Goal: Information Seeking & Learning: Learn about a topic

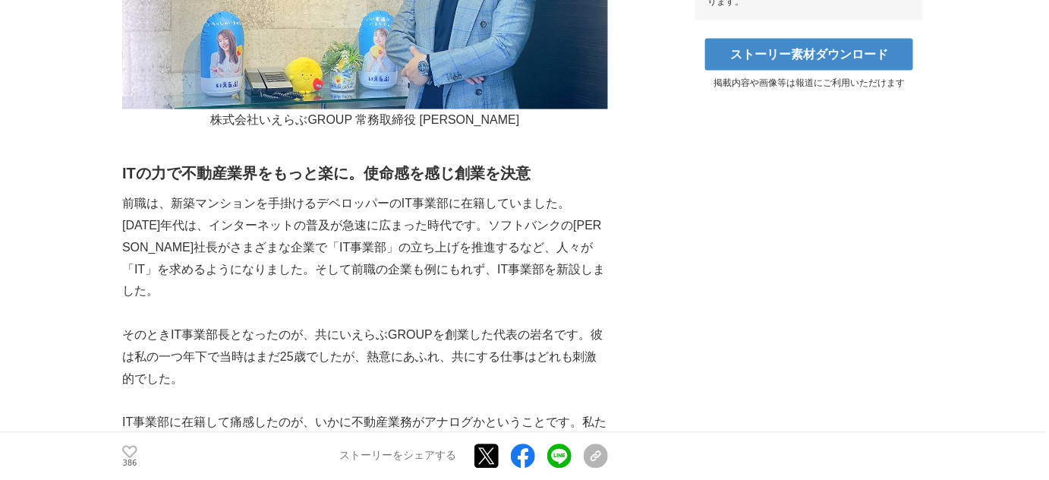
scroll to position [920, 0]
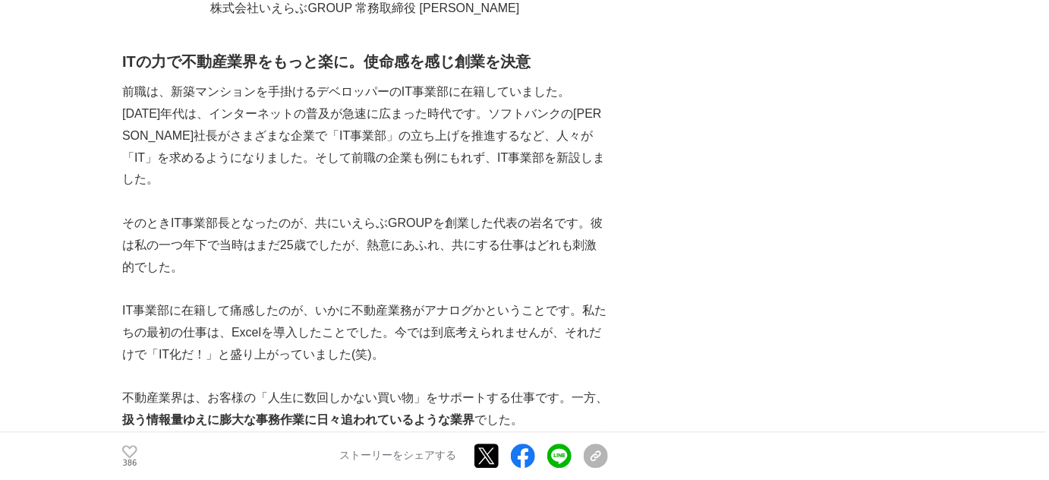
drag, startPoint x: 0, startPoint y: 0, endPoint x: 546, endPoint y: 191, distance: 578.7
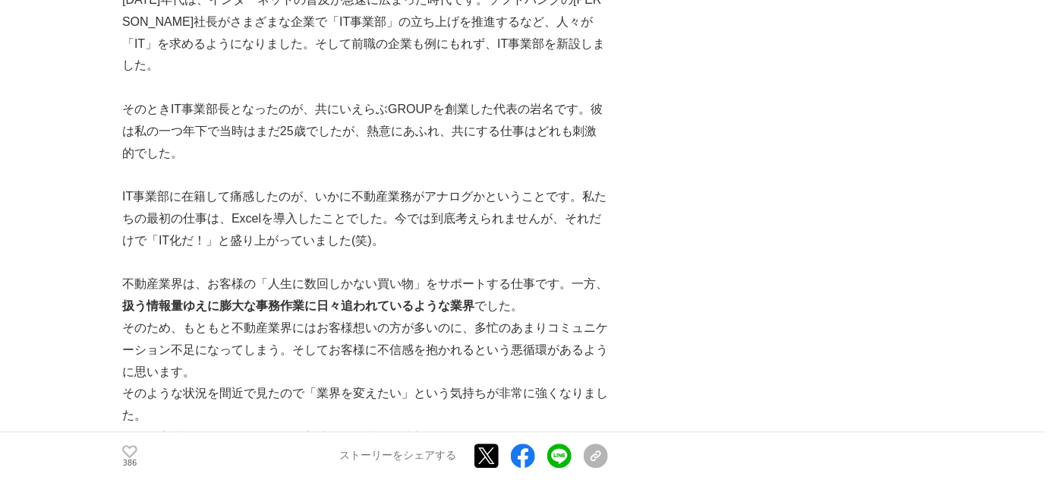
scroll to position [1149, 0]
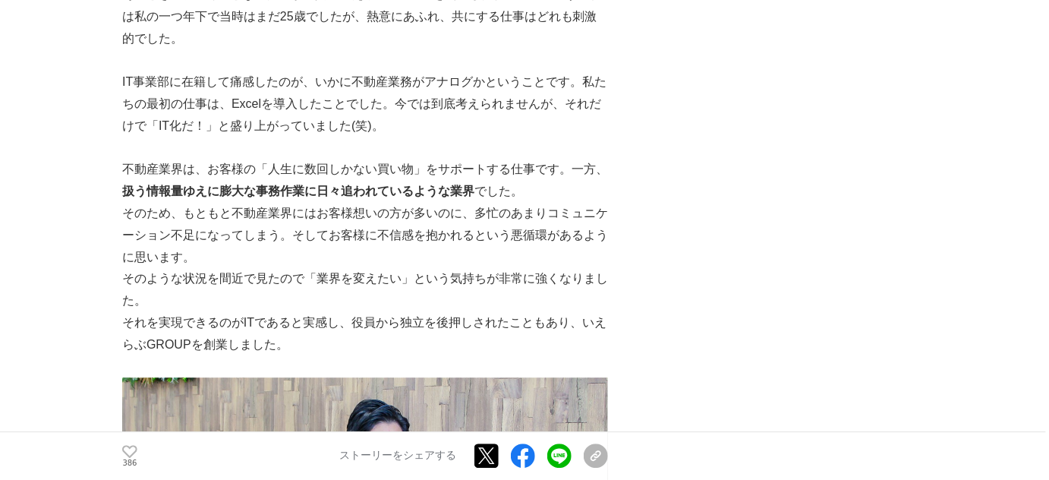
drag, startPoint x: 546, startPoint y: 191, endPoint x: 538, endPoint y: 201, distance: 13.5
drag, startPoint x: 538, startPoint y: 201, endPoint x: 481, endPoint y: 246, distance: 72.4
click at [481, 268] on p "そのような状況を間近で見たので「業界を変えたい」という気持ちが非常に強くなりました。" at bounding box center [365, 290] width 486 height 44
click at [492, 223] on p "そのため、もともと不動産業界にはお客様想いの方が多いのに、多忙のあまりコミュニケーション不足になってしまう。そしてお客様に不信感を抱かれるという悪循環があるよ…" at bounding box center [365, 235] width 486 height 65
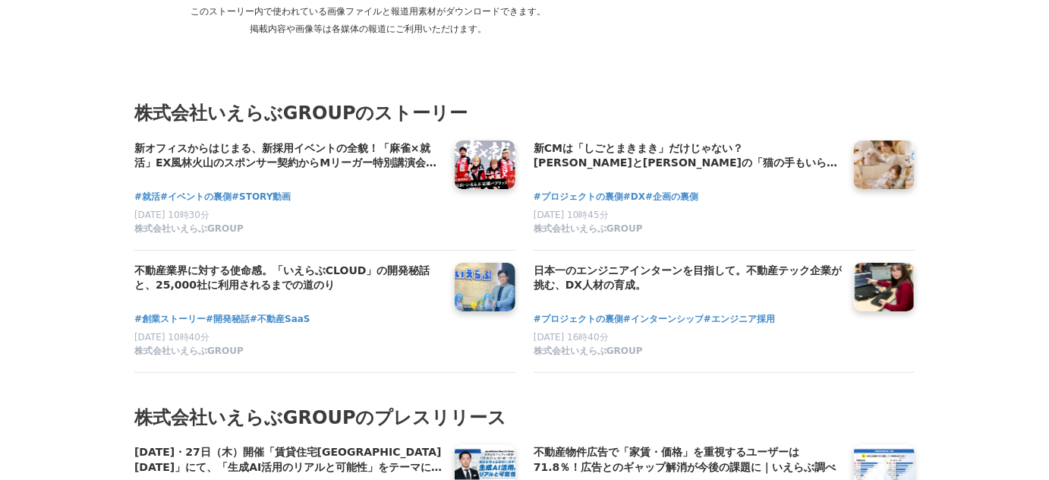
scroll to position [6209, 0]
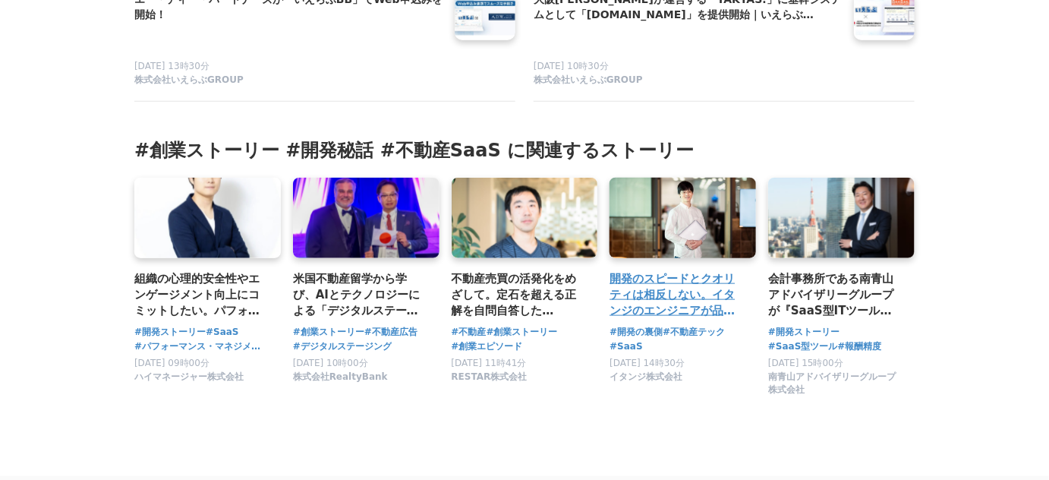
click at [647, 218] on link at bounding box center [682, 218] width 153 height 84
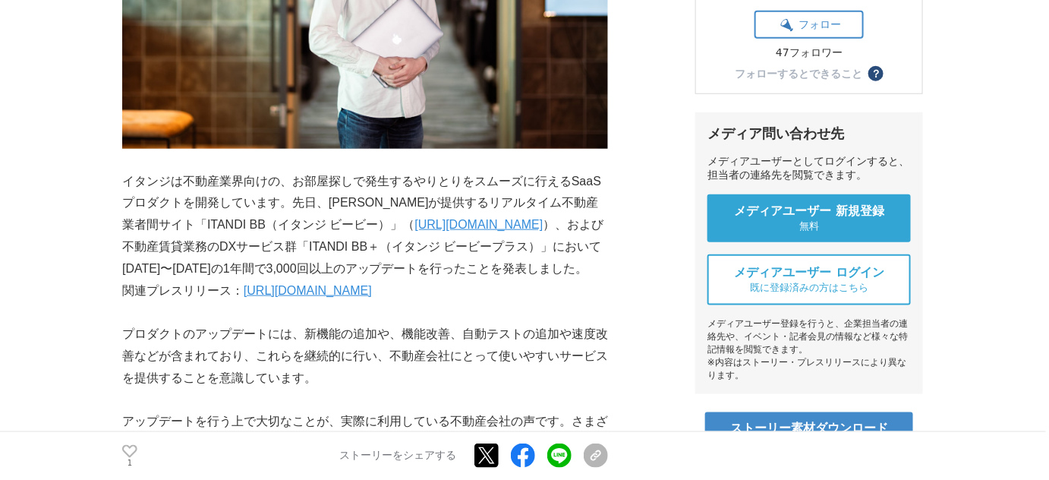
scroll to position [459, 0]
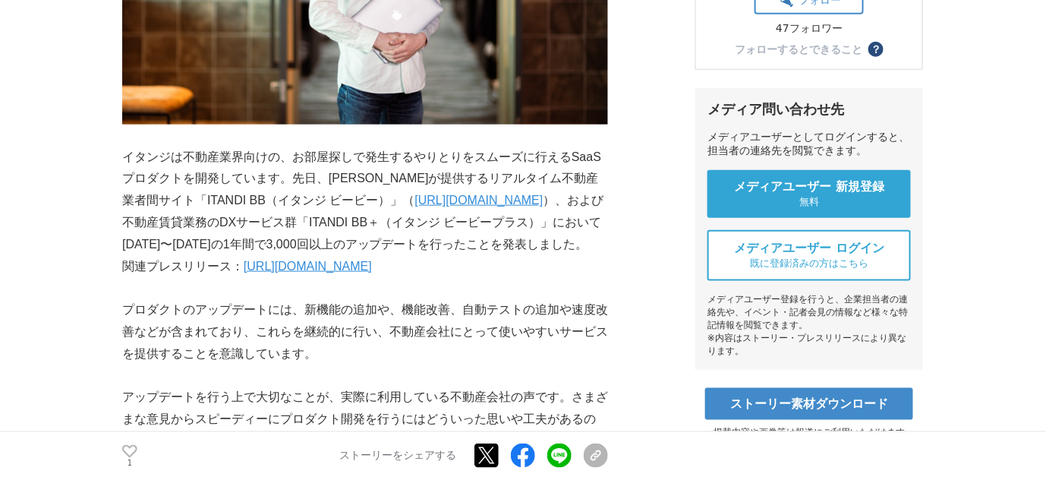
click at [594, 241] on p "イタンジは不動産業界向けの、お部屋探しで発生するやりとりをスムーズに行えるSaaSプロダクトを開発しています。先日、イタンジが提供するリアルタイム不動産業者間…" at bounding box center [365, 200] width 486 height 109
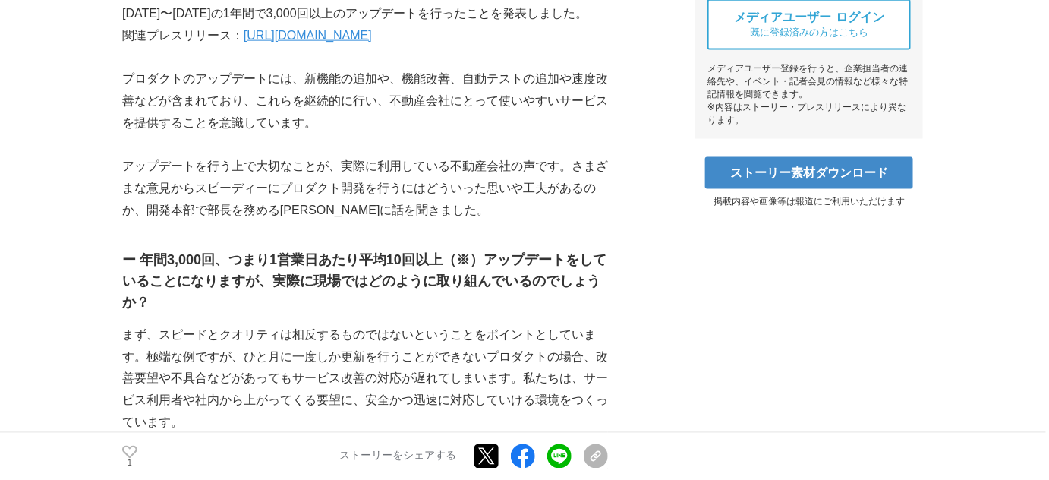
scroll to position [805, 0]
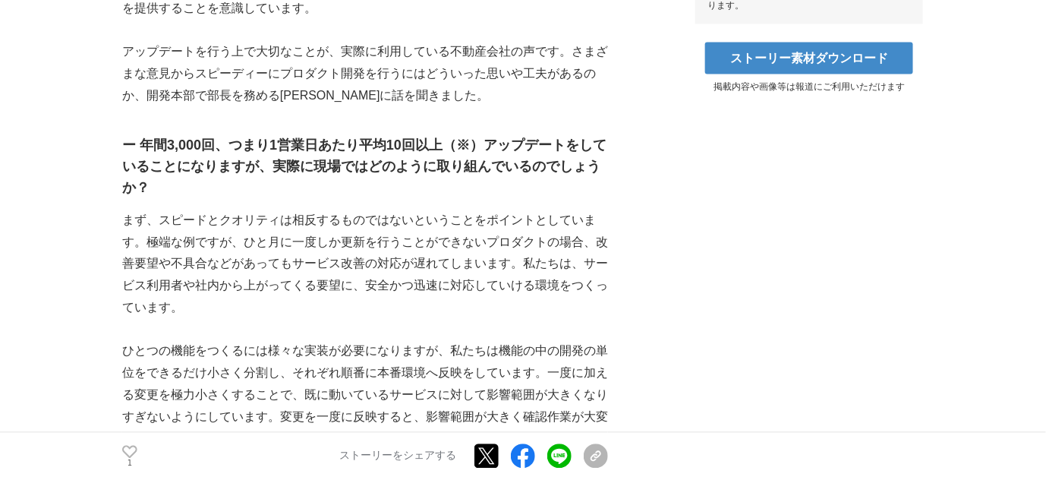
drag, startPoint x: 594, startPoint y: 241, endPoint x: 554, endPoint y: 241, distance: 39.5
click at [554, 241] on p "まず、スピードとクオリティは相反するものではないということをポイントとしています。極端な例ですが、ひと月に一度しか更新を行うことができないプロダクトの場合、改…" at bounding box center [365, 264] width 486 height 109
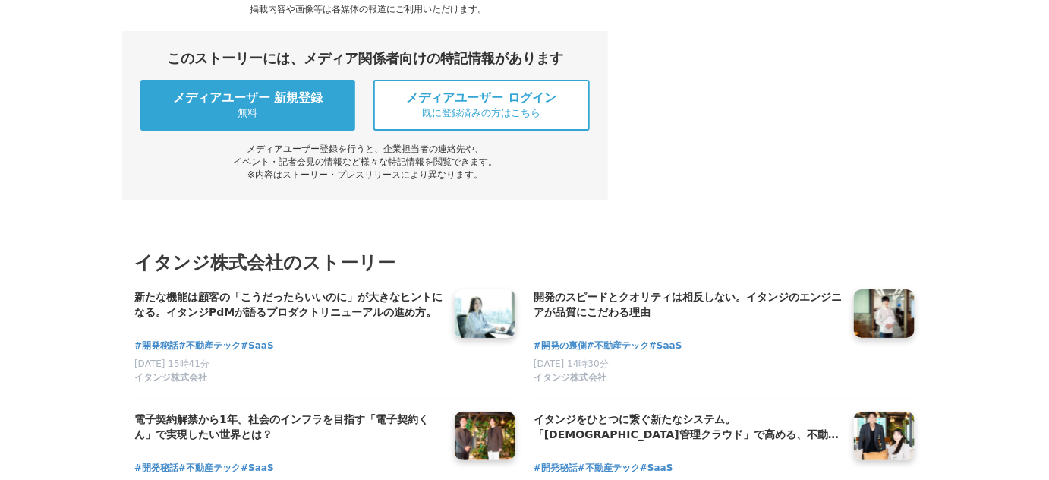
scroll to position [4139, 0]
